Goal: Find specific page/section: Find specific page/section

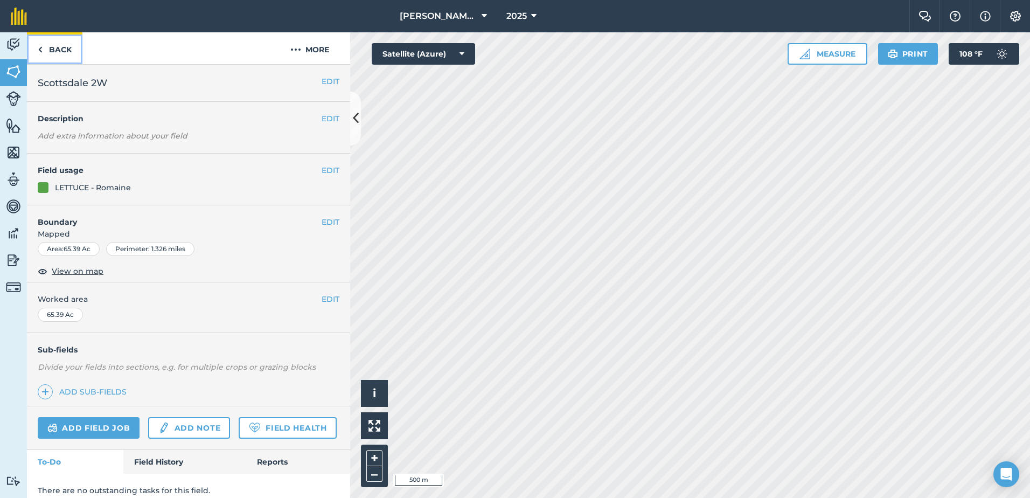
click at [53, 48] on link "Back" at bounding box center [54, 48] width 55 height 32
click at [41, 50] on img at bounding box center [40, 49] width 5 height 13
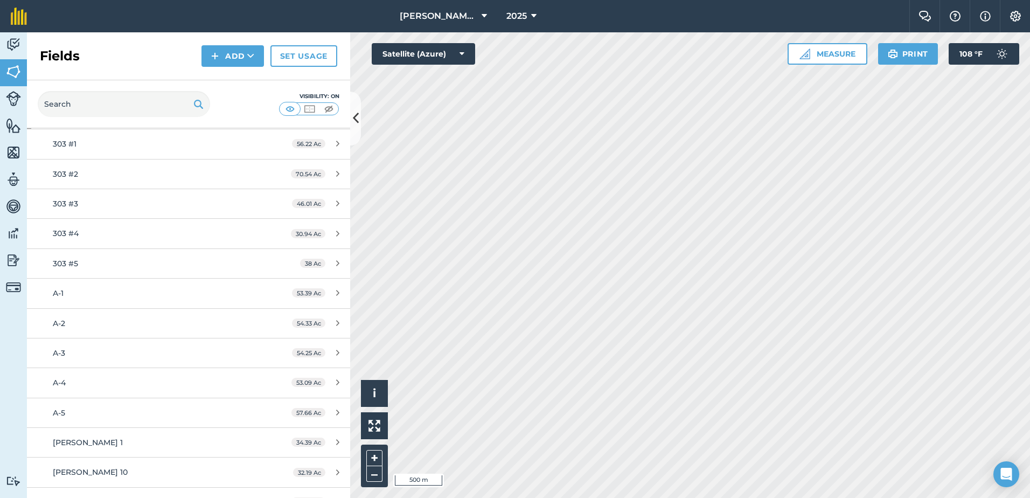
scroll to position [54, 0]
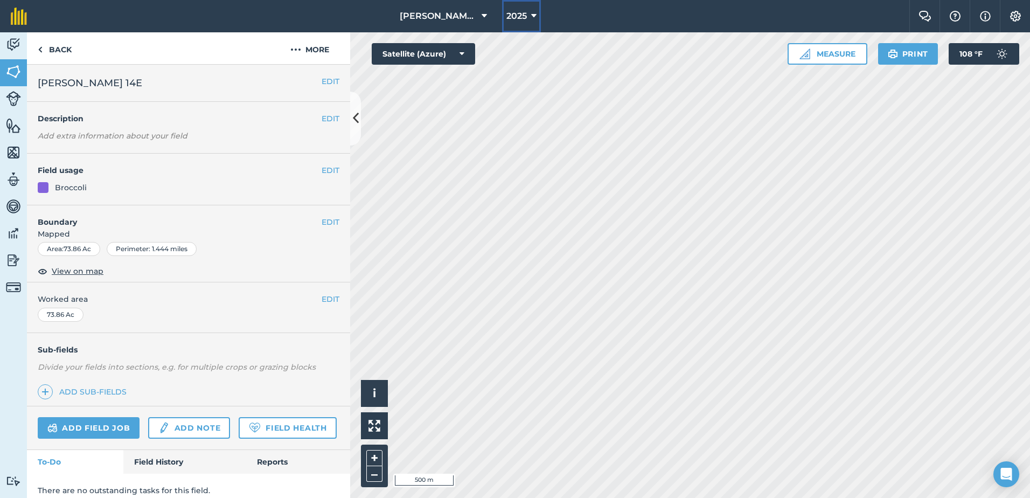
click at [533, 11] on icon at bounding box center [533, 16] width 5 height 13
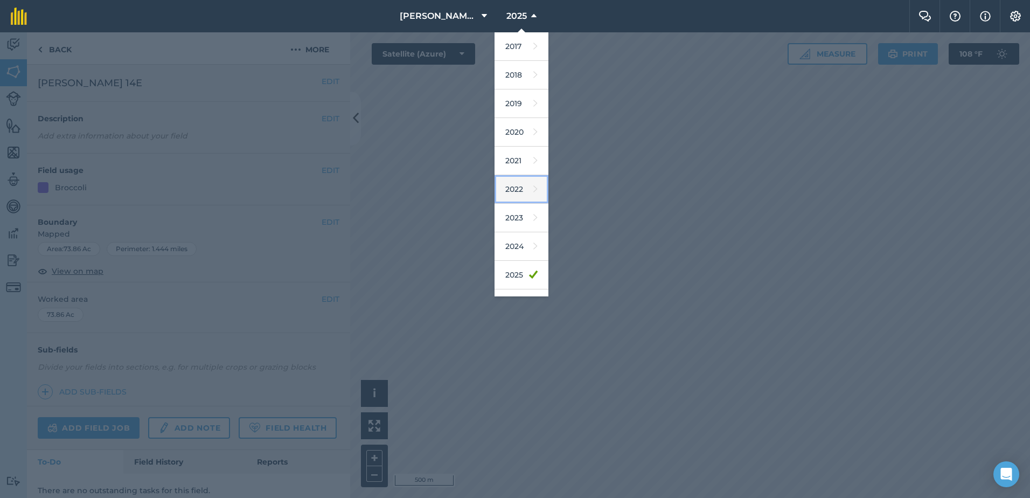
click at [516, 192] on link "2022" at bounding box center [522, 189] width 54 height 29
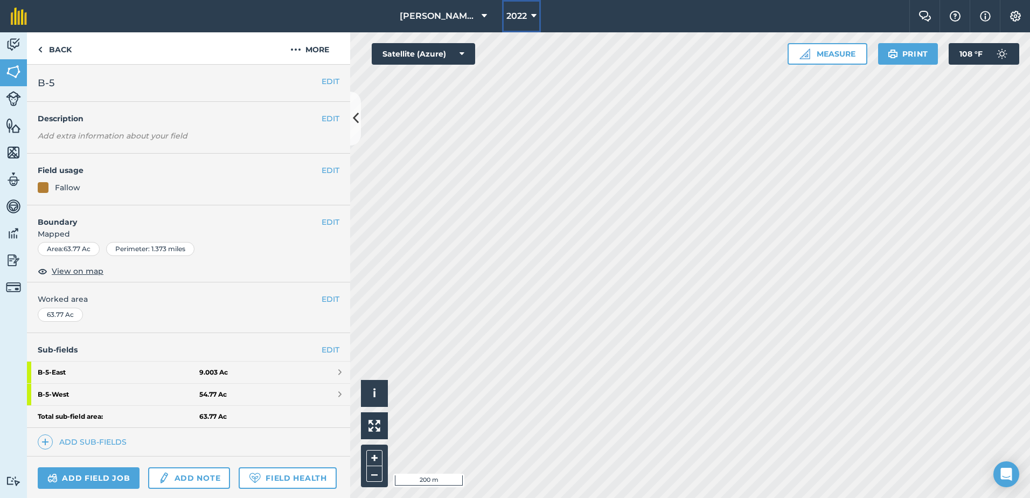
click at [536, 17] on icon at bounding box center [533, 16] width 5 height 13
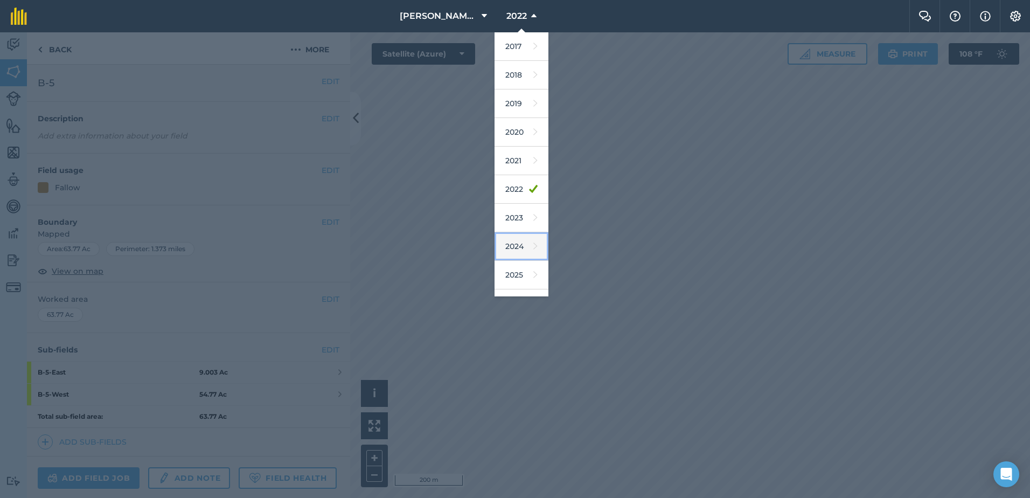
click at [524, 245] on link "2024" at bounding box center [522, 246] width 54 height 29
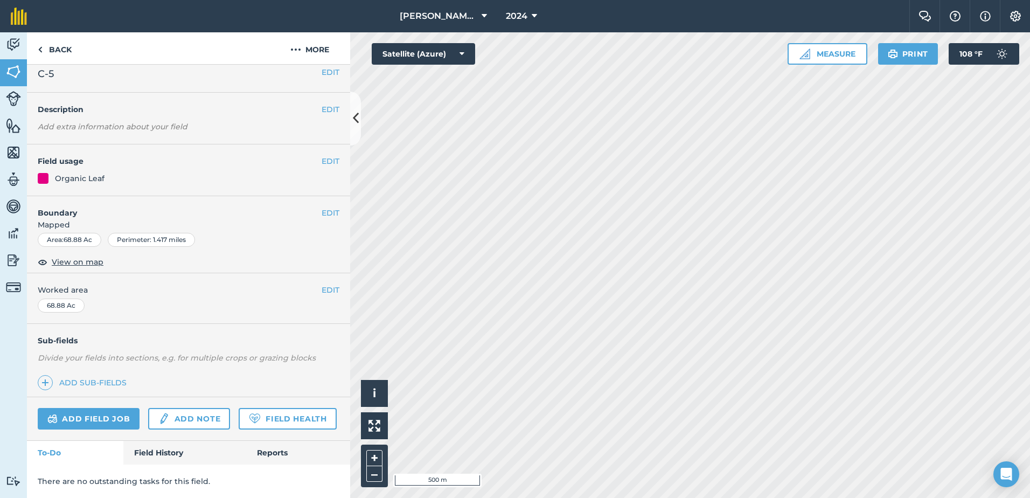
scroll to position [39, 0]
click at [532, 18] on icon at bounding box center [534, 16] width 5 height 13
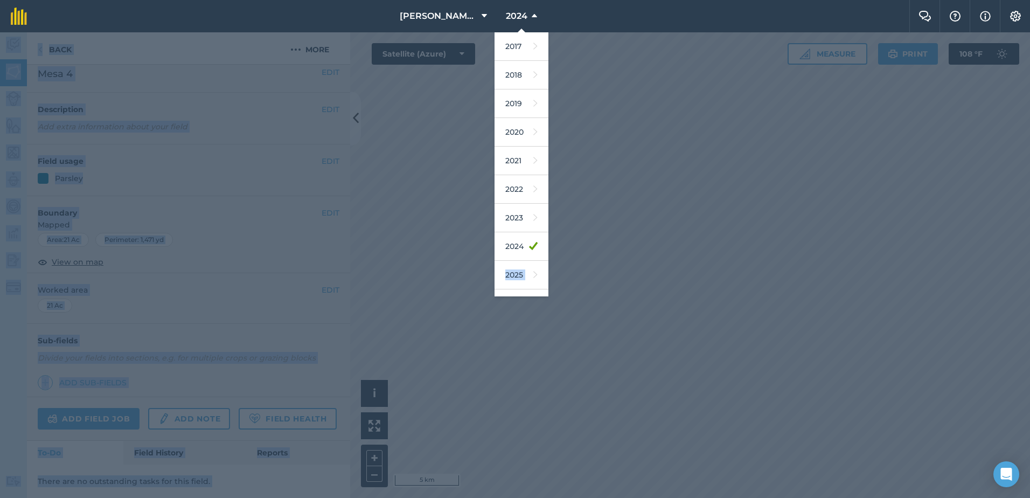
drag, startPoint x: 549, startPoint y: 249, endPoint x: 545, endPoint y: 255, distance: 6.6
click at [545, 255] on body "[PERSON_NAME] Farming Company 2024 2017 2018 2019 2020 2021 2022 2023 2024 2025…" at bounding box center [515, 249] width 1030 height 498
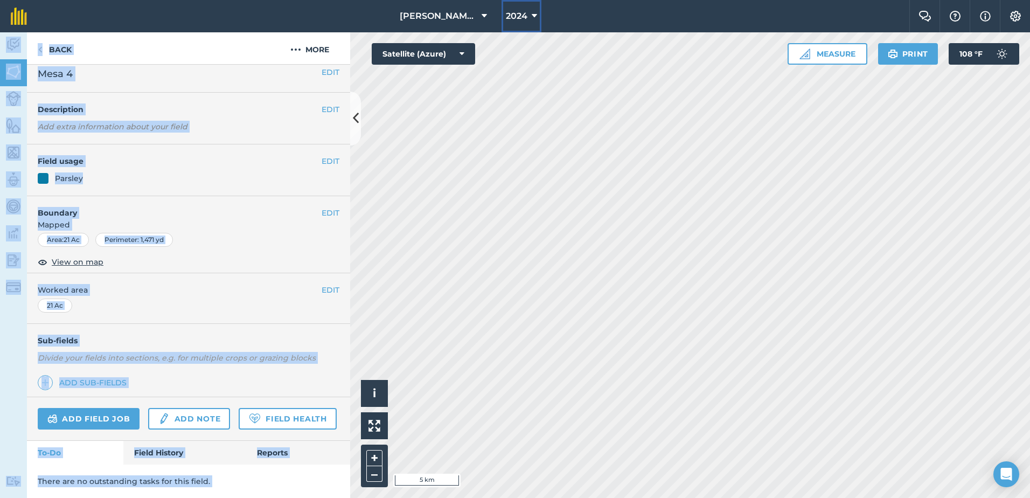
click at [529, 10] on button "2024" at bounding box center [522, 16] width 40 height 32
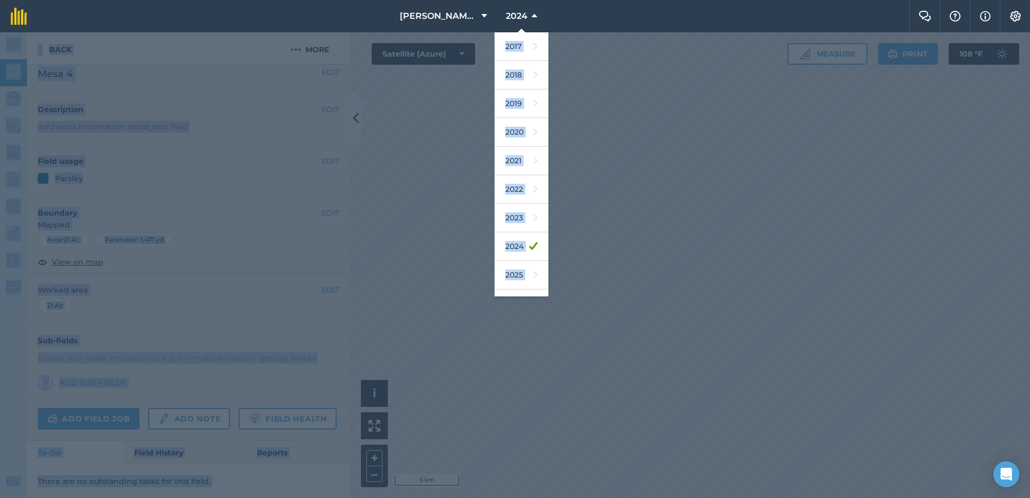
click at [593, 225] on div at bounding box center [515, 264] width 1030 height 465
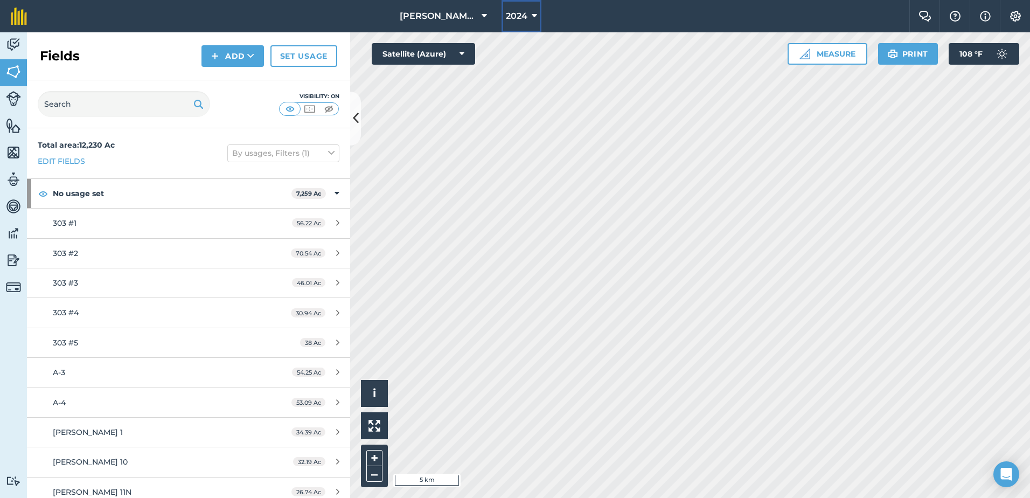
click at [535, 17] on icon at bounding box center [534, 16] width 5 height 13
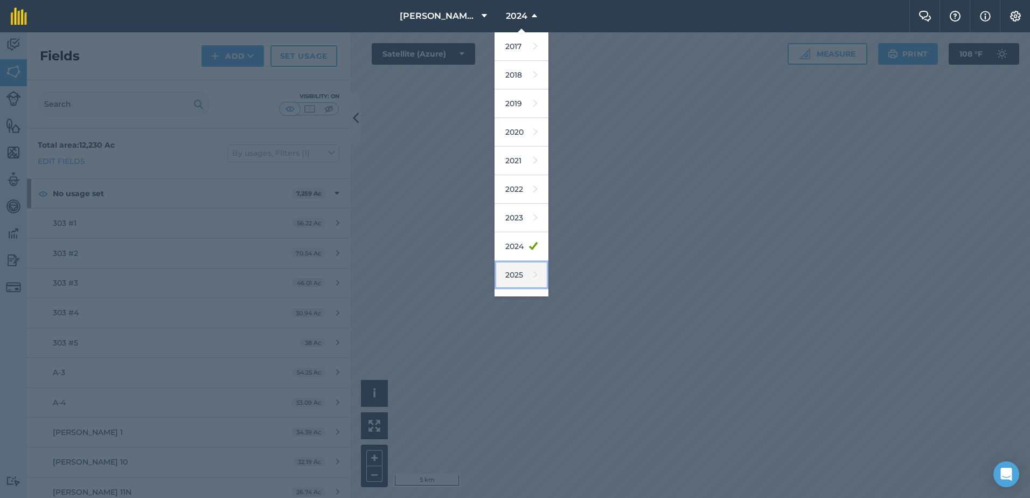
click at [517, 273] on link "2025" at bounding box center [522, 275] width 54 height 29
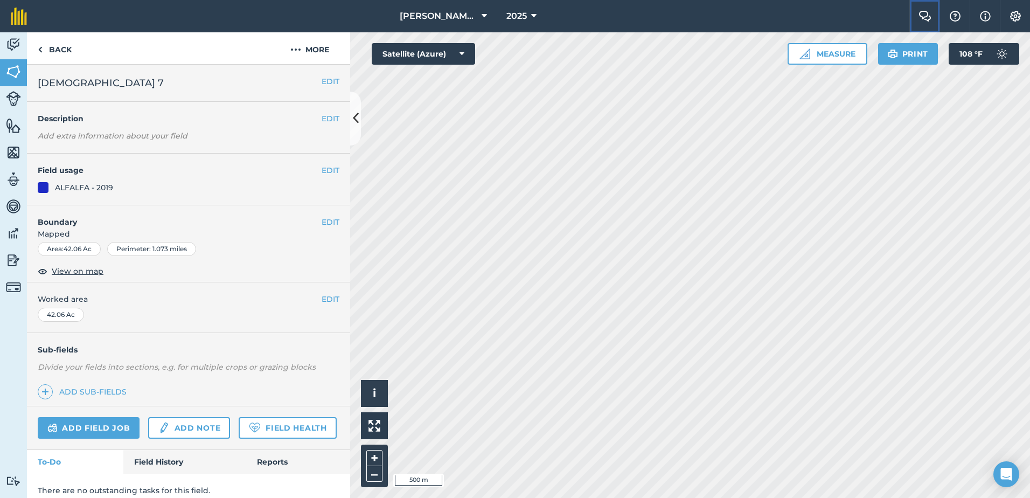
click at [923, 19] on img at bounding box center [925, 16] width 13 height 11
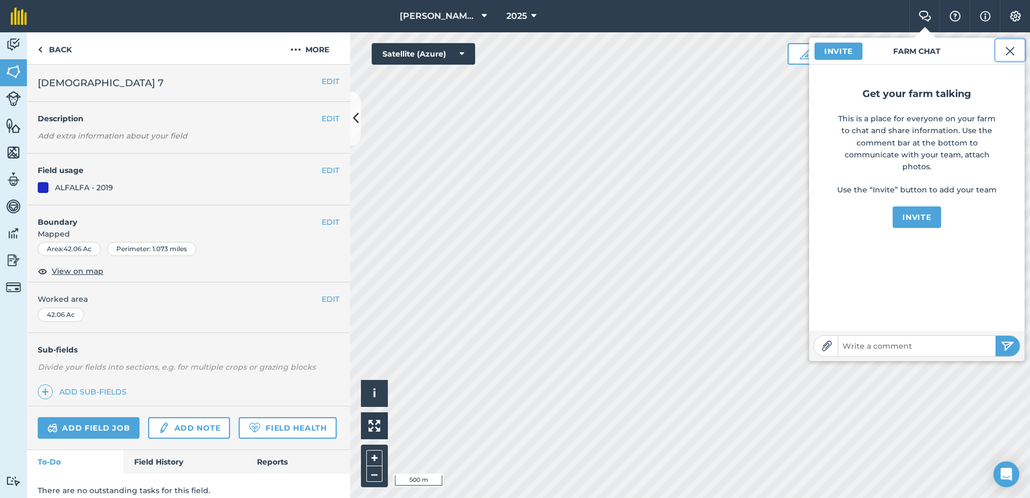
click at [1011, 50] on img at bounding box center [1010, 51] width 10 height 13
